Goal: Information Seeking & Learning: Learn about a topic

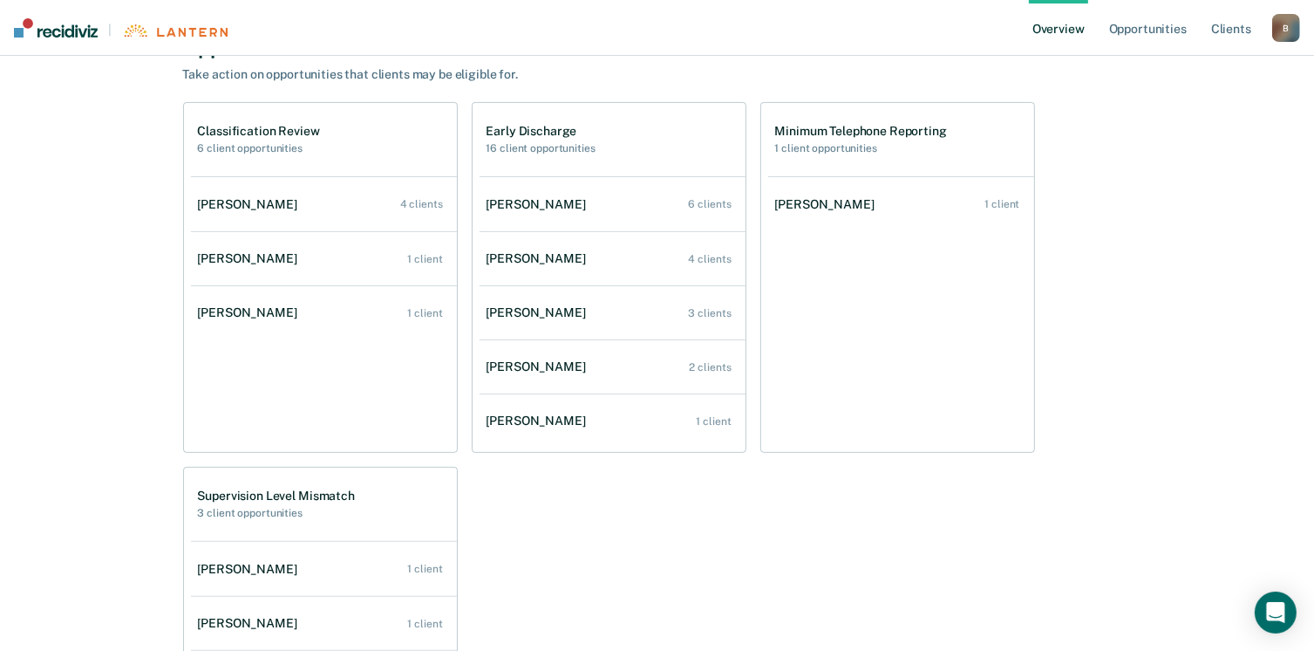
scroll to position [413, 0]
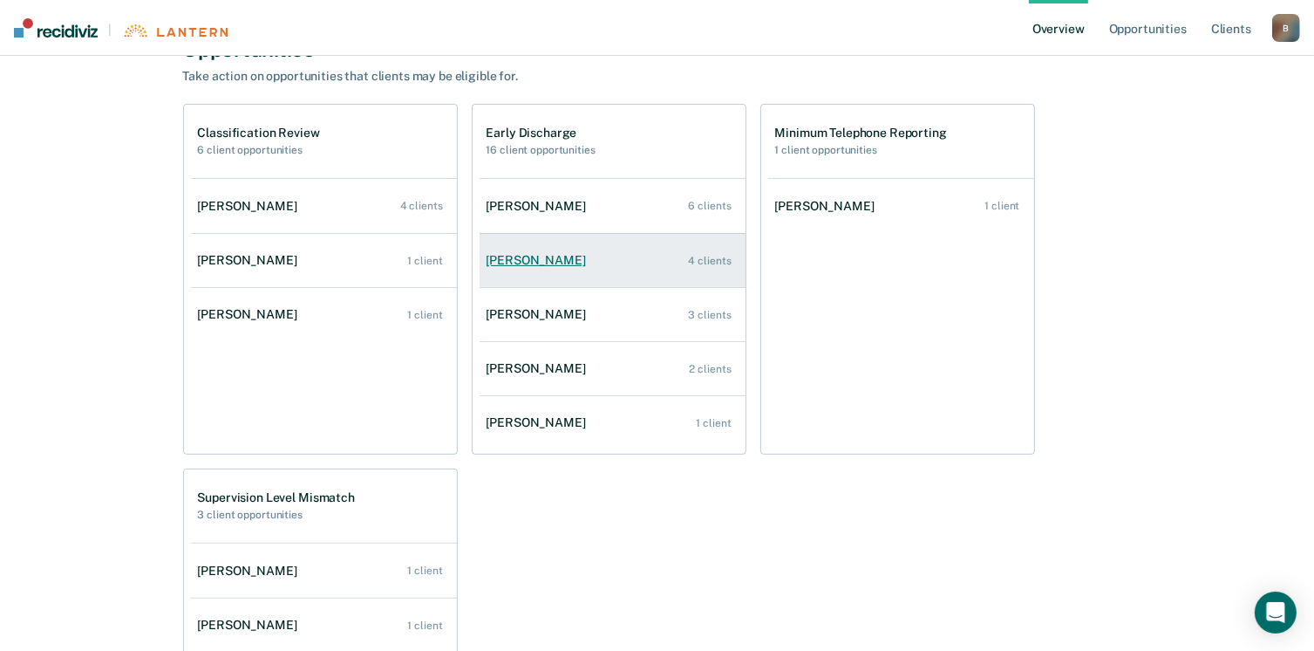
click at [545, 254] on div "[PERSON_NAME]" at bounding box center [540, 260] width 106 height 15
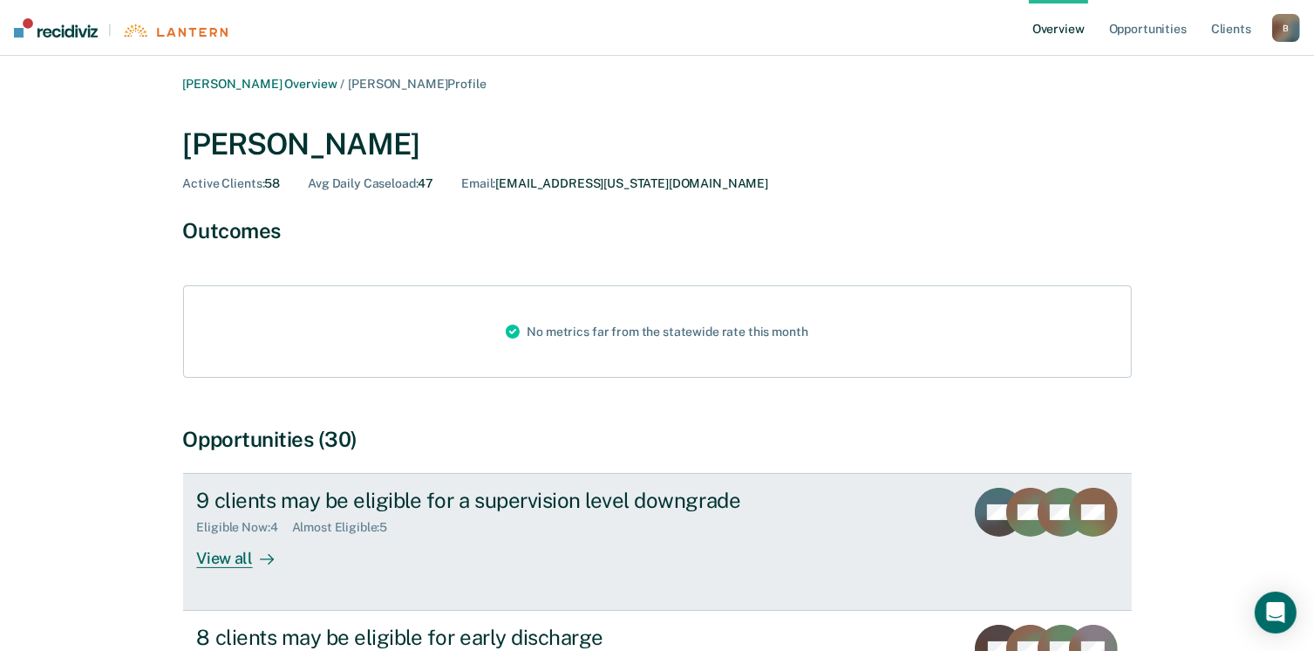
click at [234, 558] on div "View all" at bounding box center [246, 552] width 98 height 34
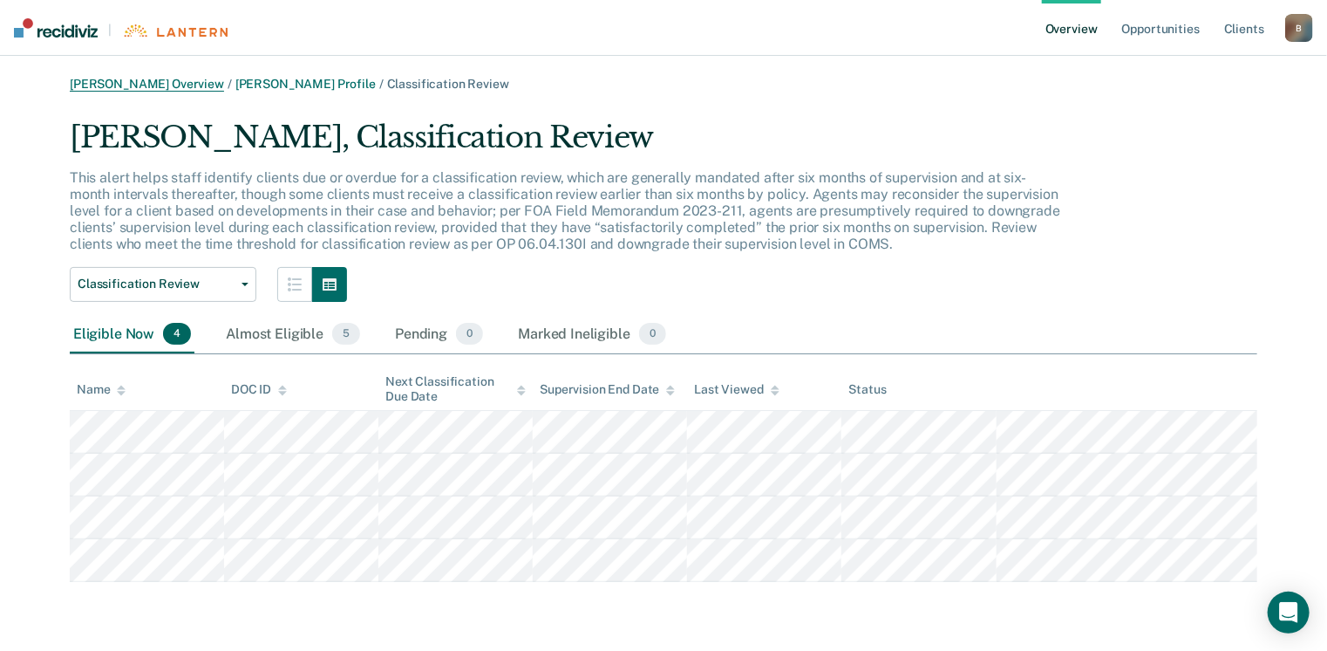
click at [147, 81] on link "[PERSON_NAME] Overview" at bounding box center [147, 84] width 154 height 15
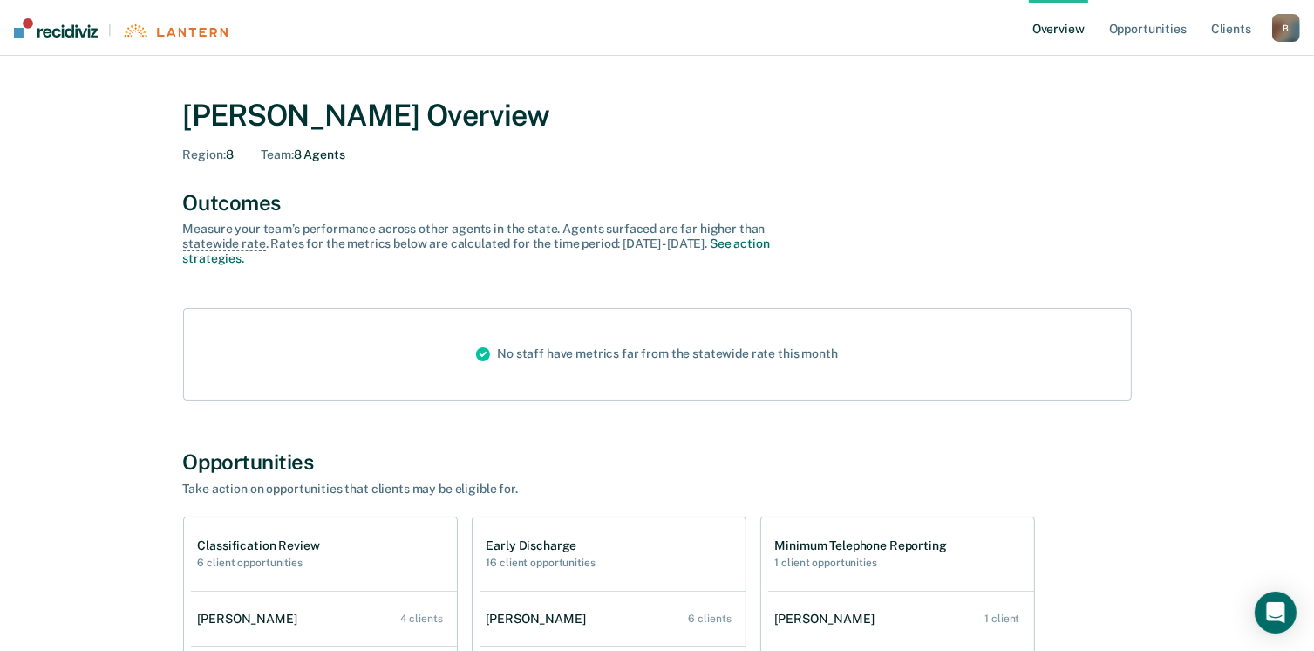
scroll to position [181, 0]
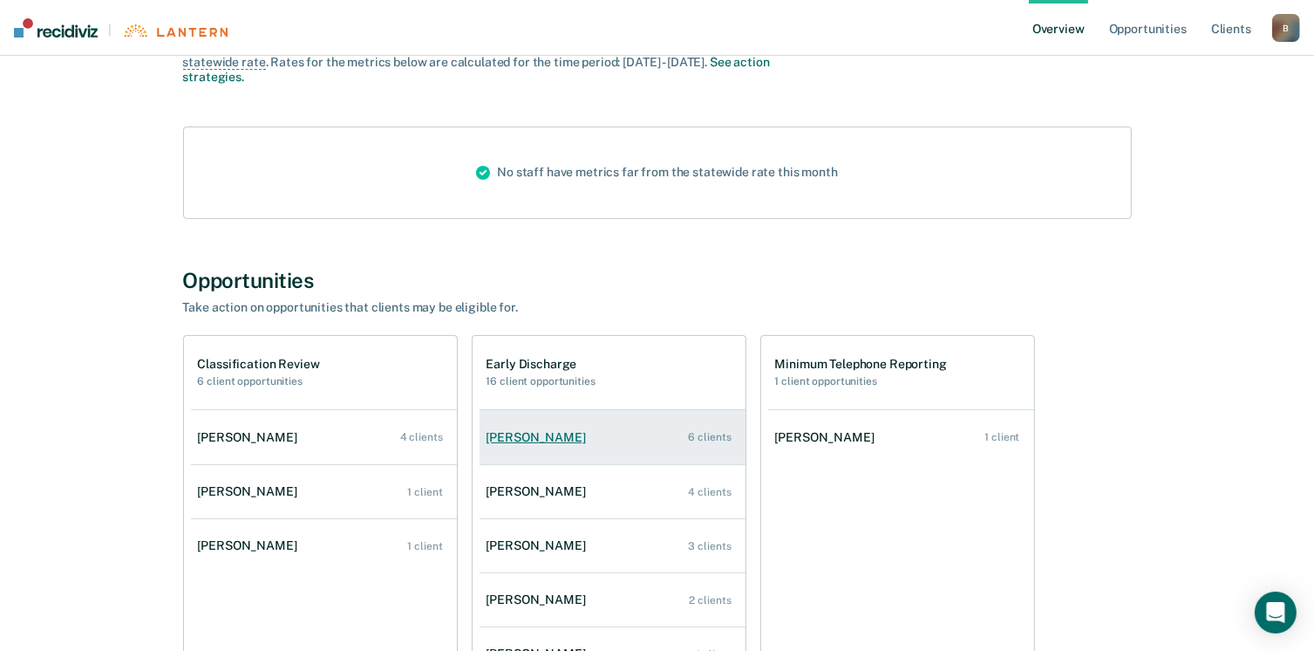
click at [560, 437] on div "[PERSON_NAME]" at bounding box center [540, 437] width 106 height 15
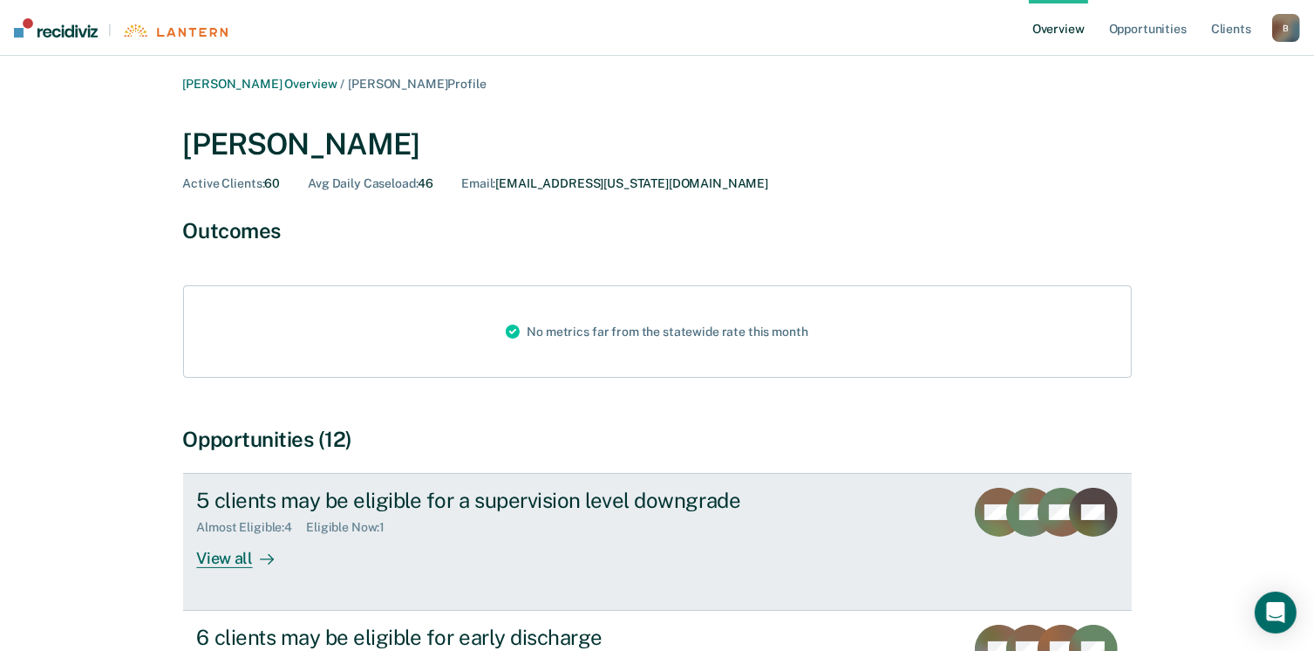
click at [239, 566] on div "View all" at bounding box center [246, 552] width 98 height 34
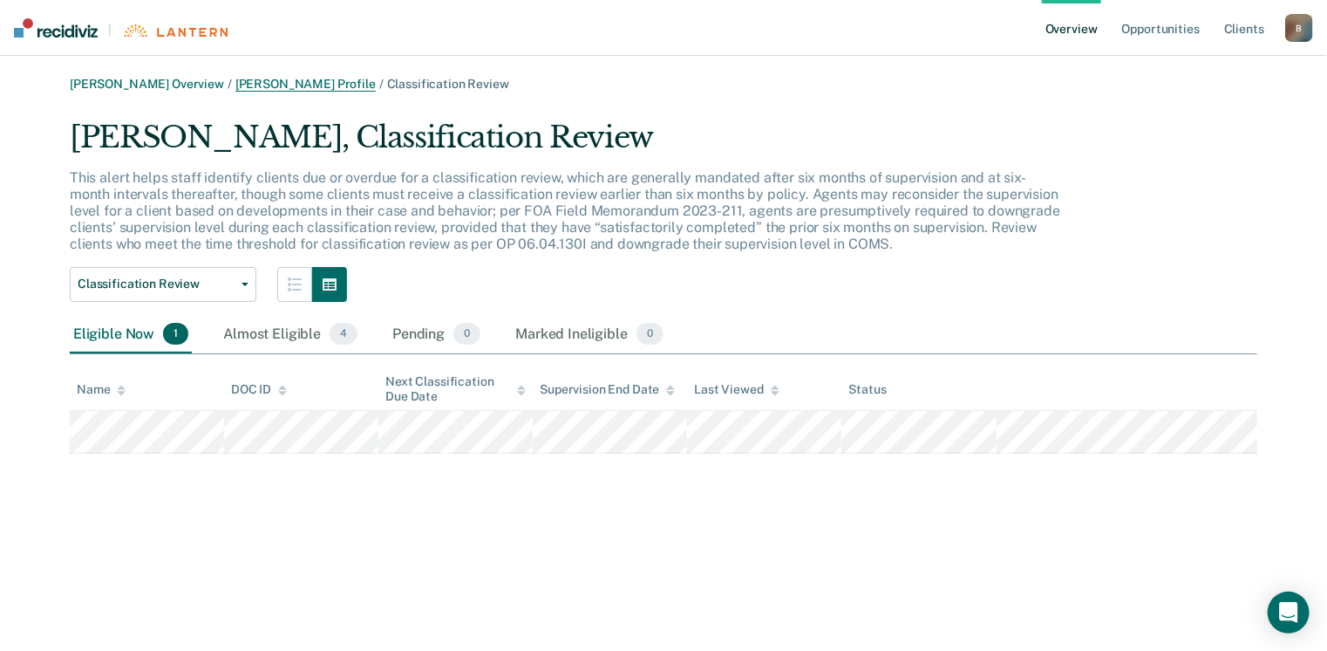
click at [287, 79] on link "[PERSON_NAME] Profile" at bounding box center [305, 84] width 140 height 15
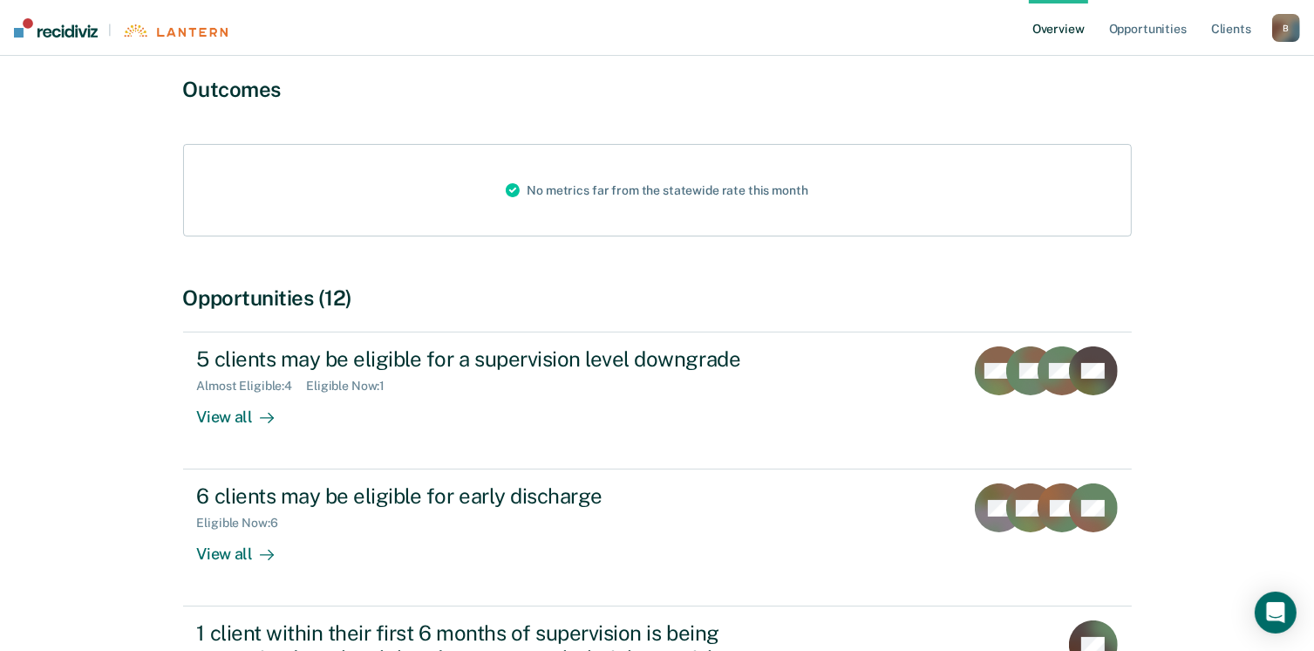
scroll to position [226, 0]
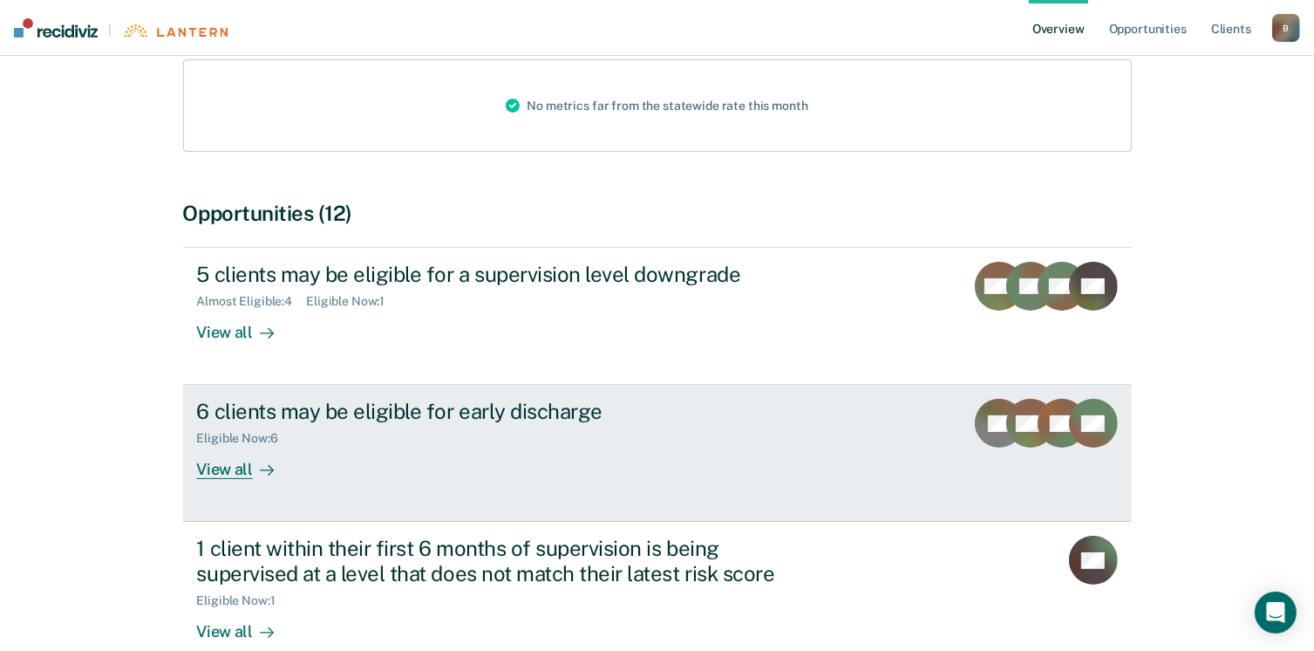
click at [227, 466] on div "View all" at bounding box center [246, 463] width 98 height 34
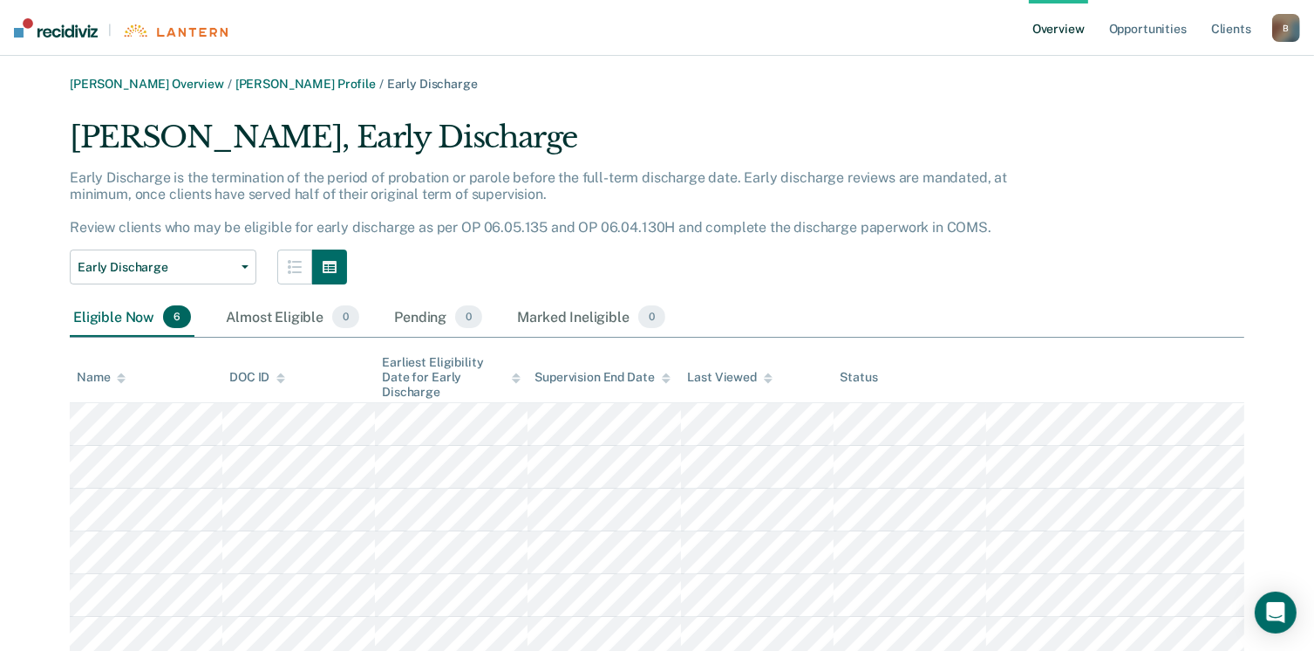
scroll to position [64, 0]
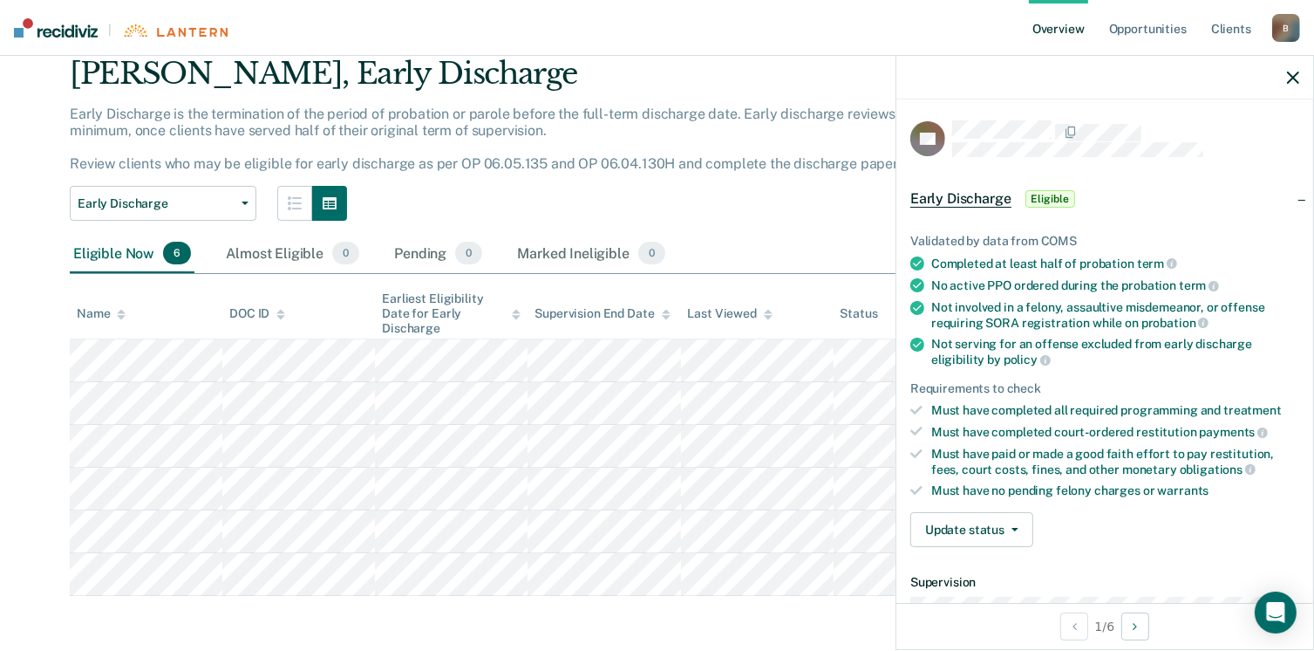
click at [809, 223] on div "[PERSON_NAME], Early Discharge Early Discharge is the termination of the period…" at bounding box center [657, 326] width 1175 height 541
click at [1289, 78] on icon "button" at bounding box center [1293, 78] width 12 height 12
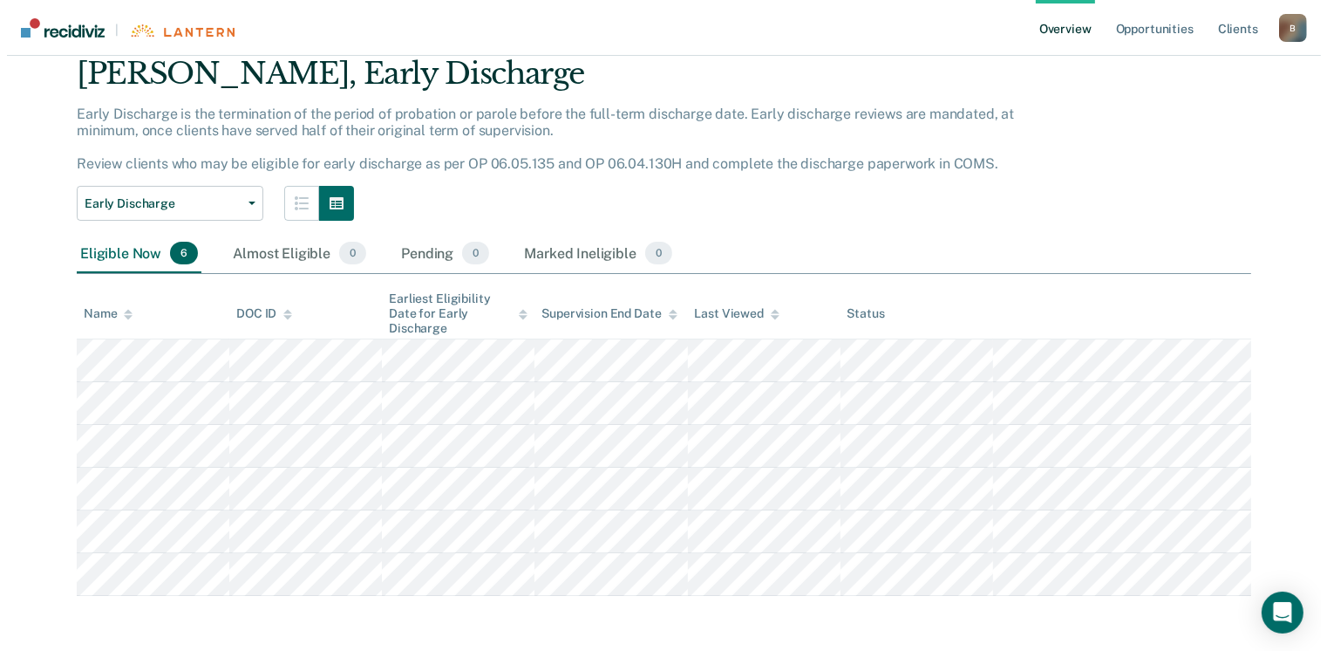
scroll to position [0, 0]
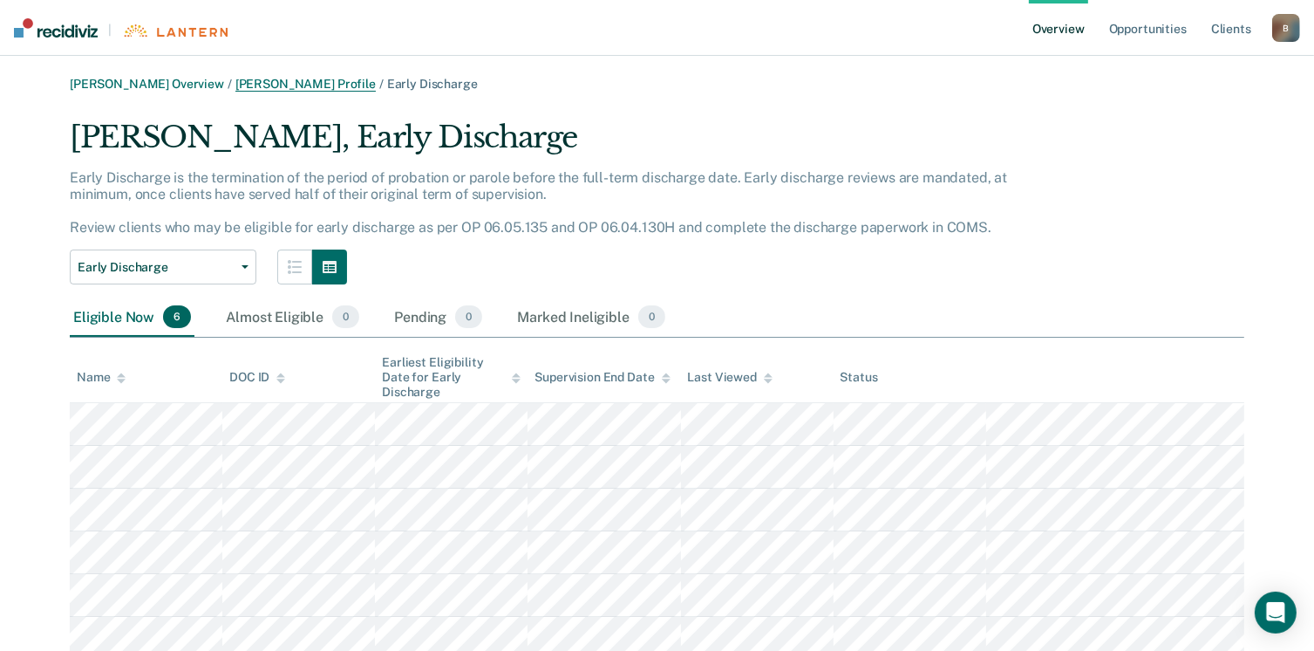
click at [283, 87] on link "[PERSON_NAME] Profile" at bounding box center [305, 84] width 140 height 15
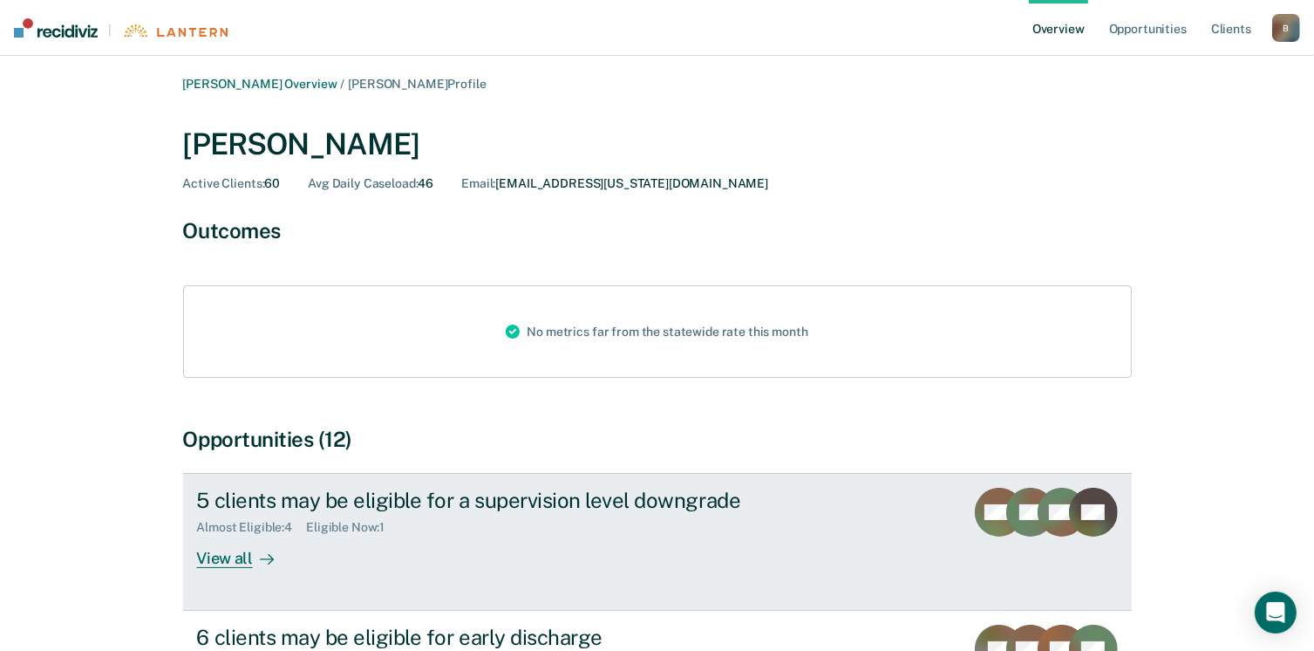
click at [232, 563] on div "View all" at bounding box center [246, 552] width 98 height 34
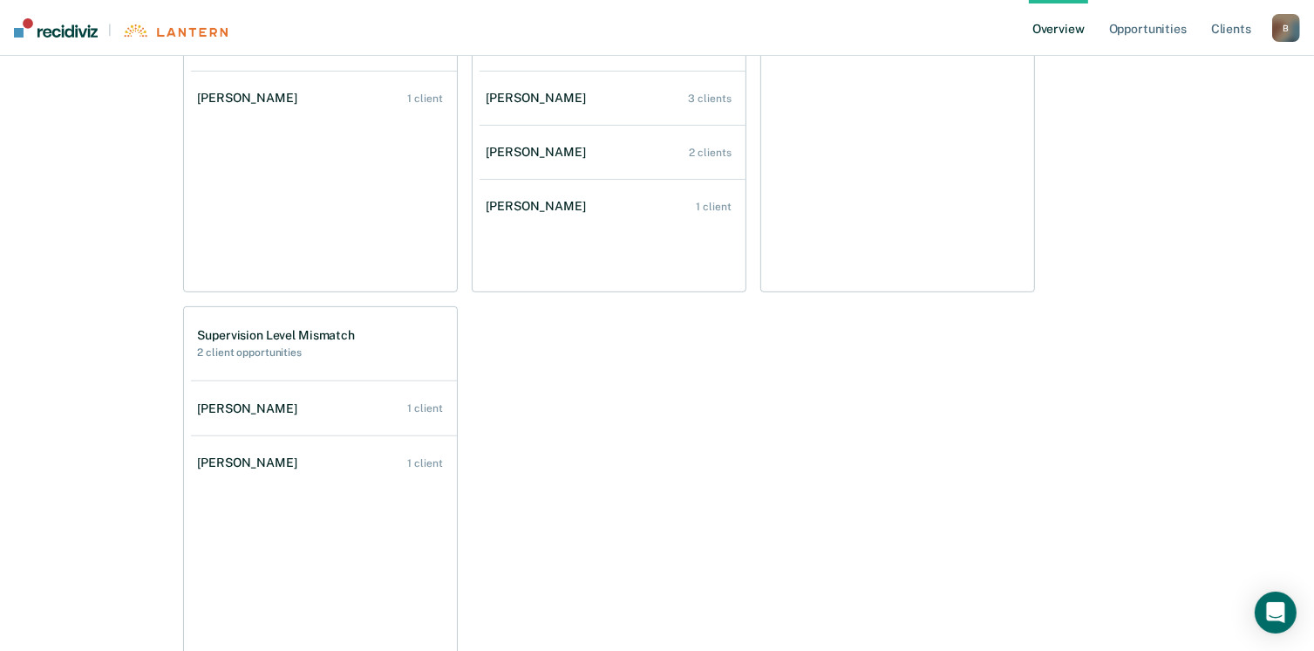
scroll to position [573, 0]
